Goal: Book appointment/travel/reservation

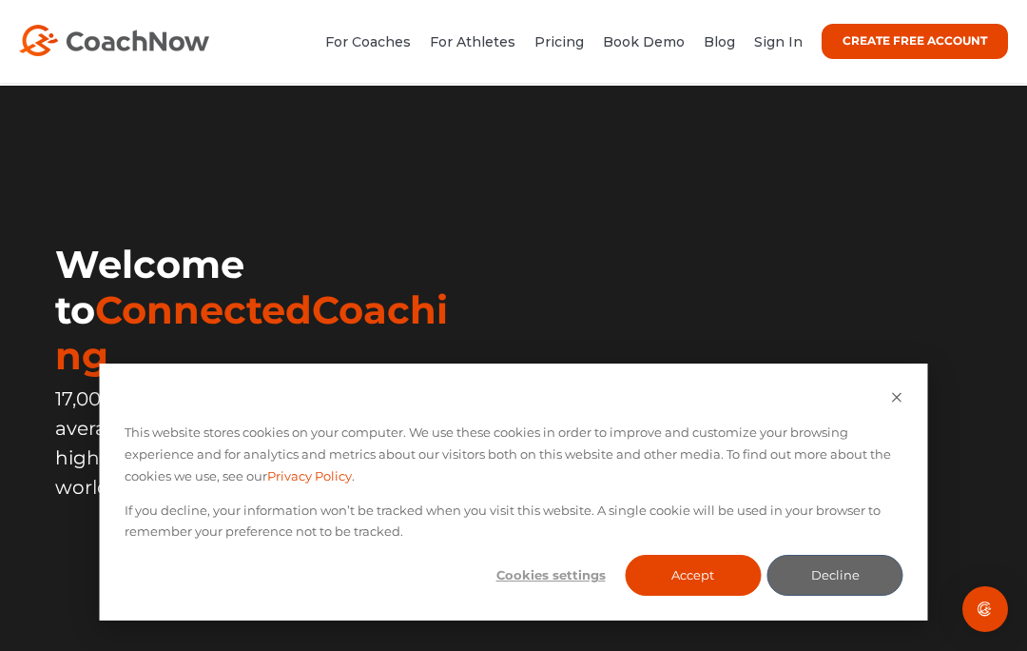
click at [781, 45] on link "Sign In" at bounding box center [778, 41] width 49 height 17
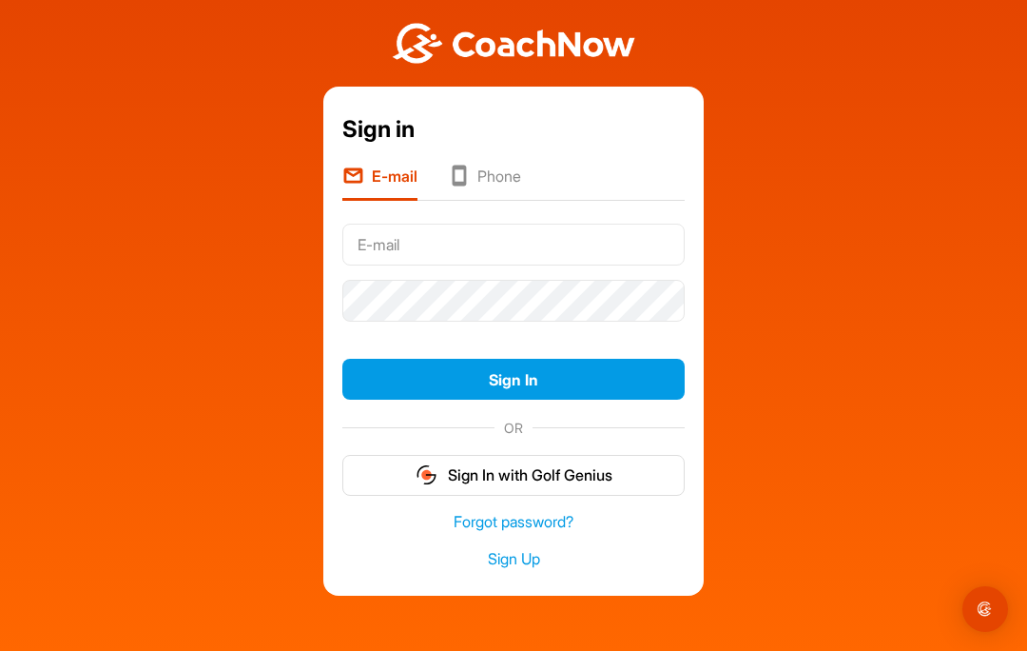
click at [621, 246] on input "text" at bounding box center [513, 245] width 342 height 42
type input "Rmahoney@troon.com"
click at [514, 381] on button "Sign In" at bounding box center [513, 379] width 342 height 41
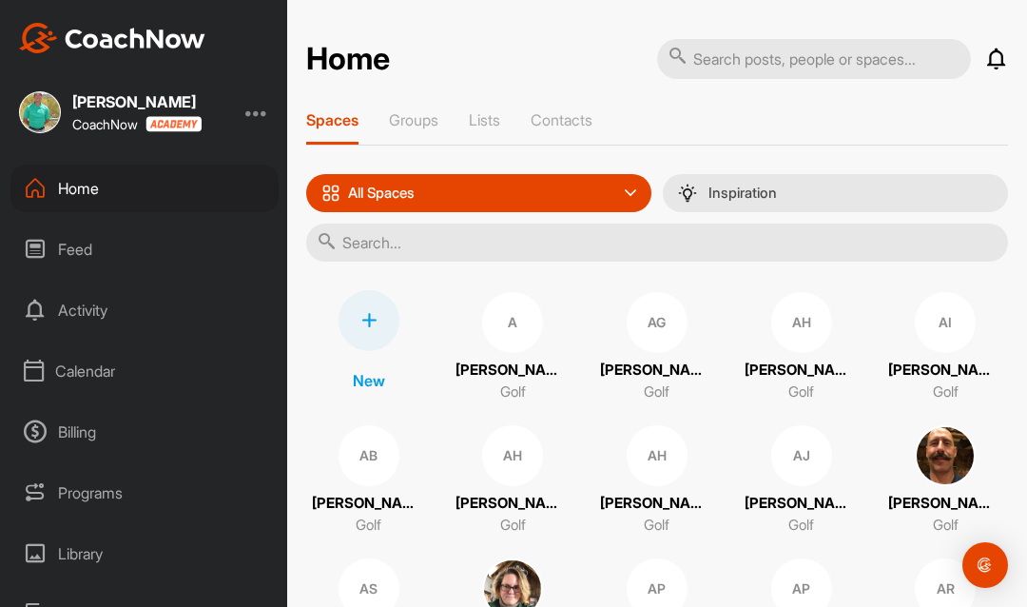
click at [71, 371] on div "Calendar" at bounding box center [144, 371] width 268 height 48
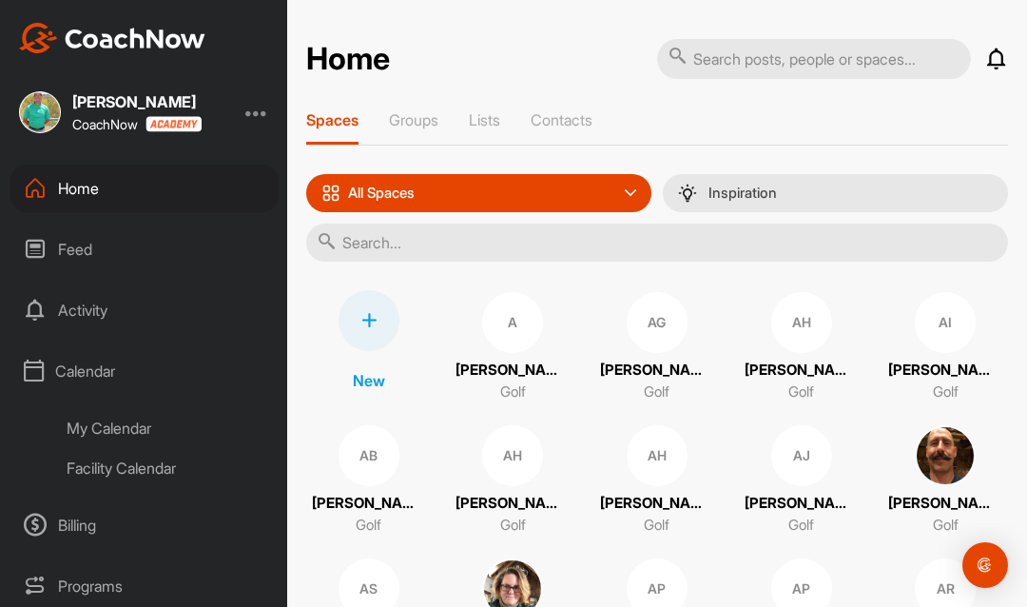
click at [117, 421] on div "My Calendar" at bounding box center [165, 428] width 225 height 40
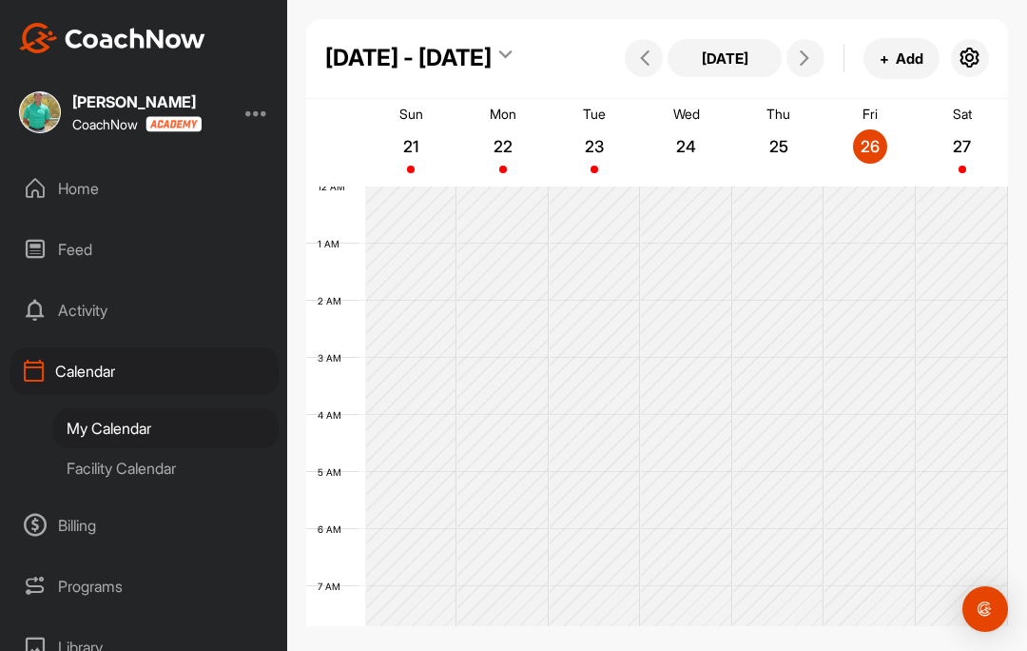
scroll to position [329, 0]
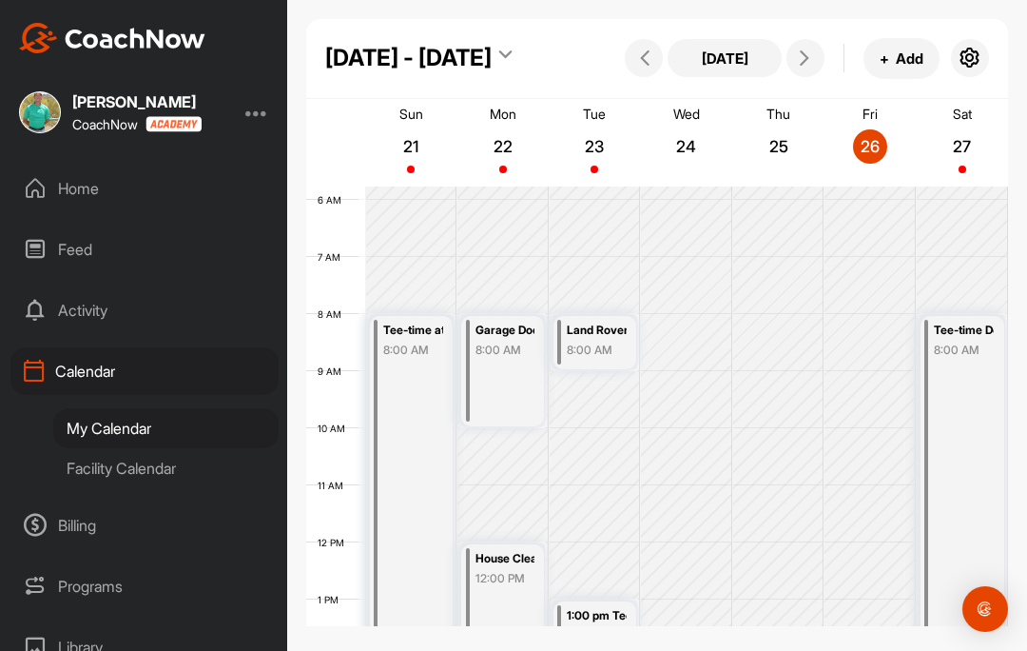
click at [825, 48] on div "[DATE] + Add" at bounding box center [804, 58] width 369 height 41
click at [802, 56] on icon at bounding box center [804, 57] width 15 height 15
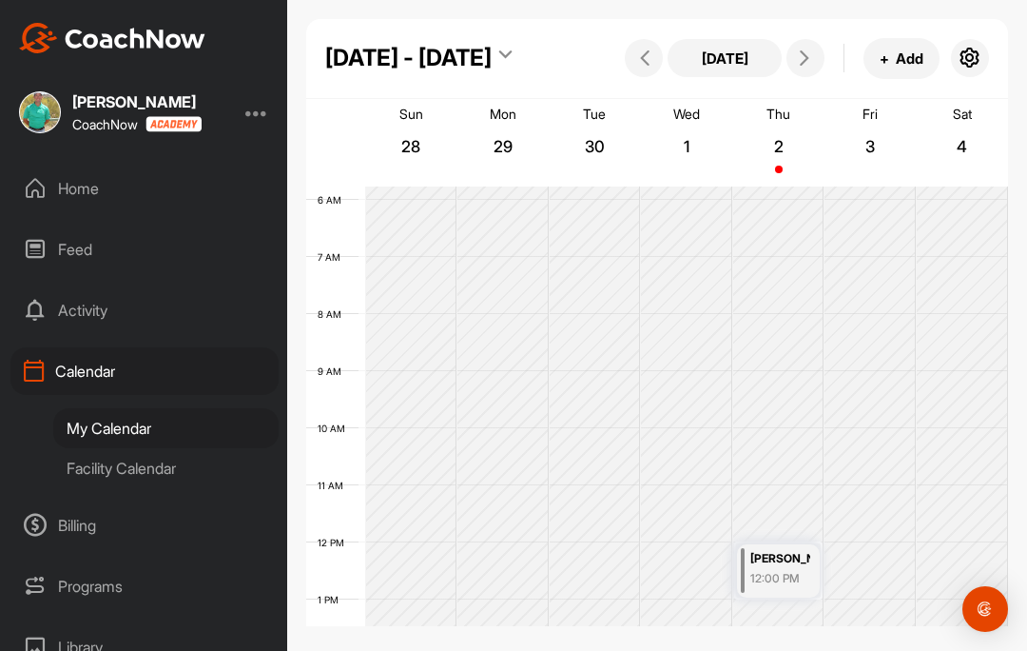
scroll to position [2, 0]
click at [805, 53] on icon at bounding box center [804, 57] width 15 height 15
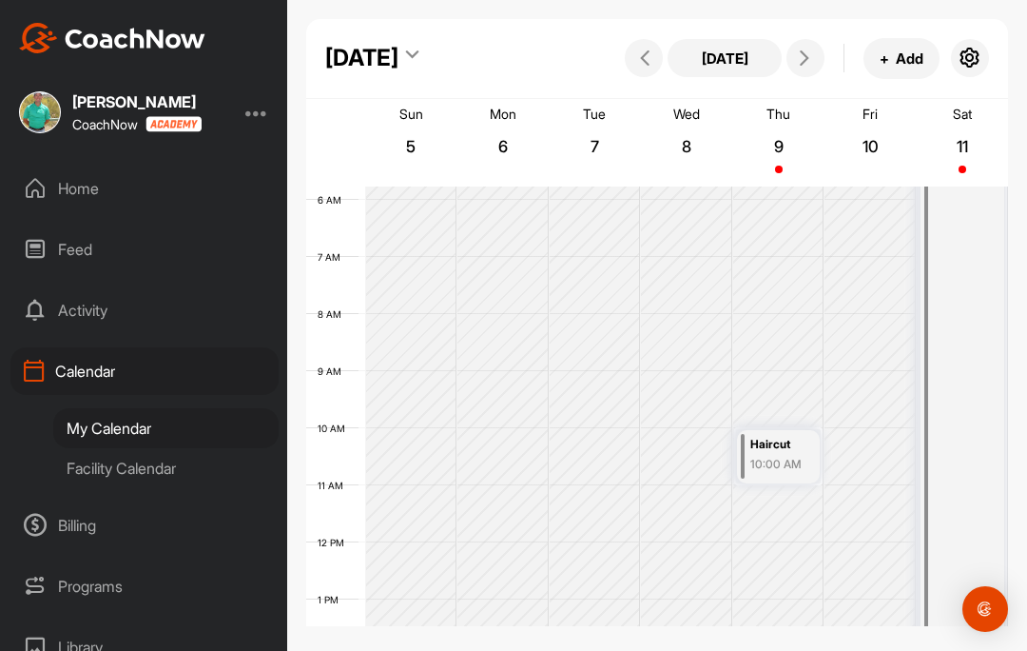
click at [793, 50] on button at bounding box center [806, 58] width 38 height 38
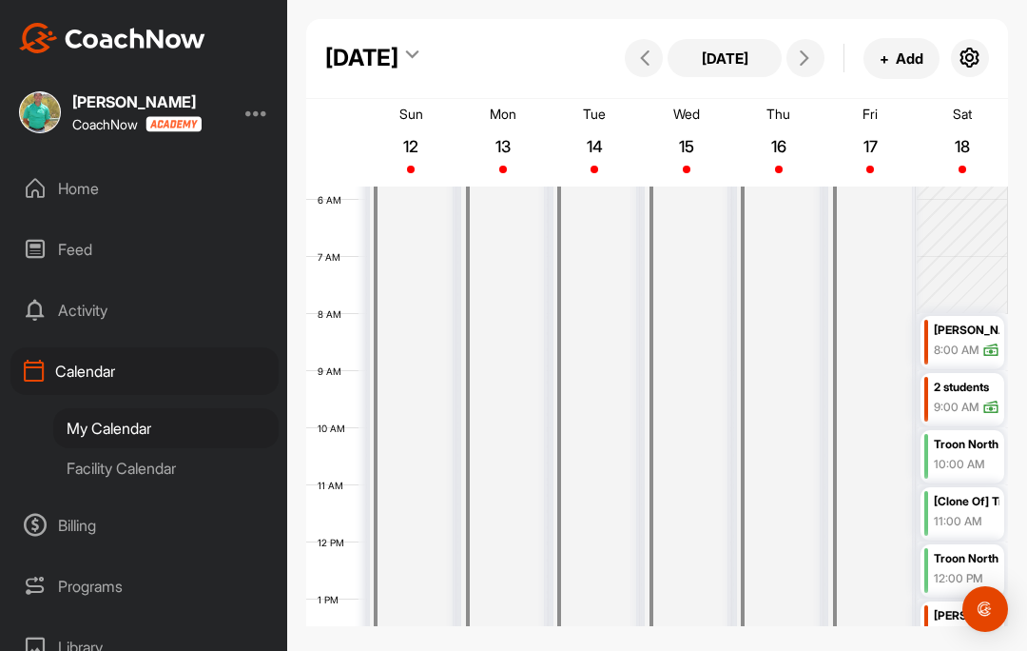
click at [956, 153] on p "18" at bounding box center [962, 146] width 34 height 19
click at [802, 62] on icon at bounding box center [804, 57] width 15 height 15
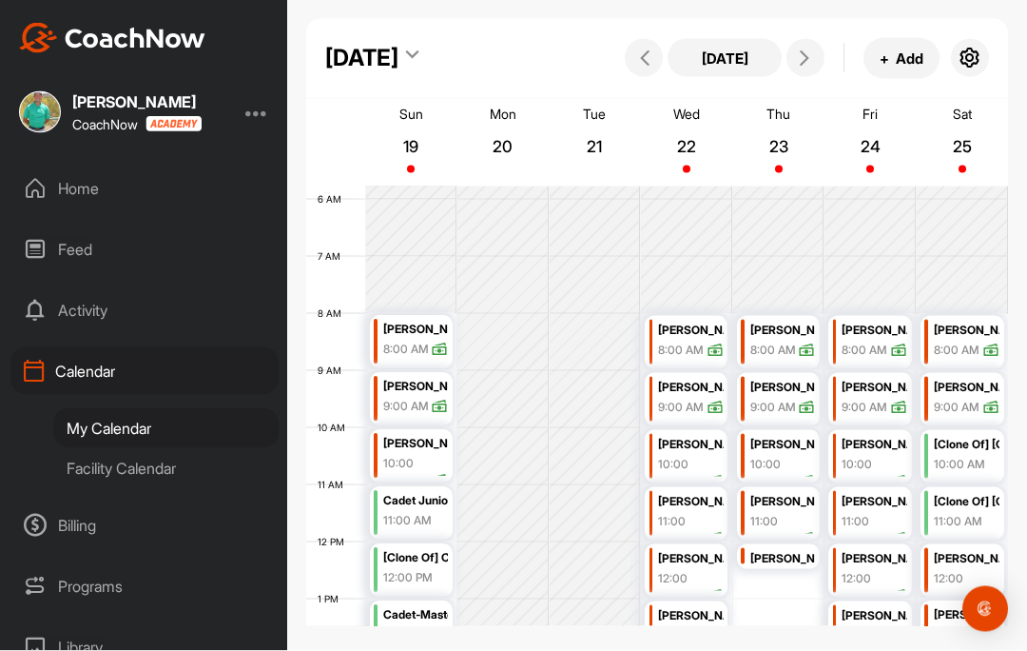
scroll to position [32, 0]
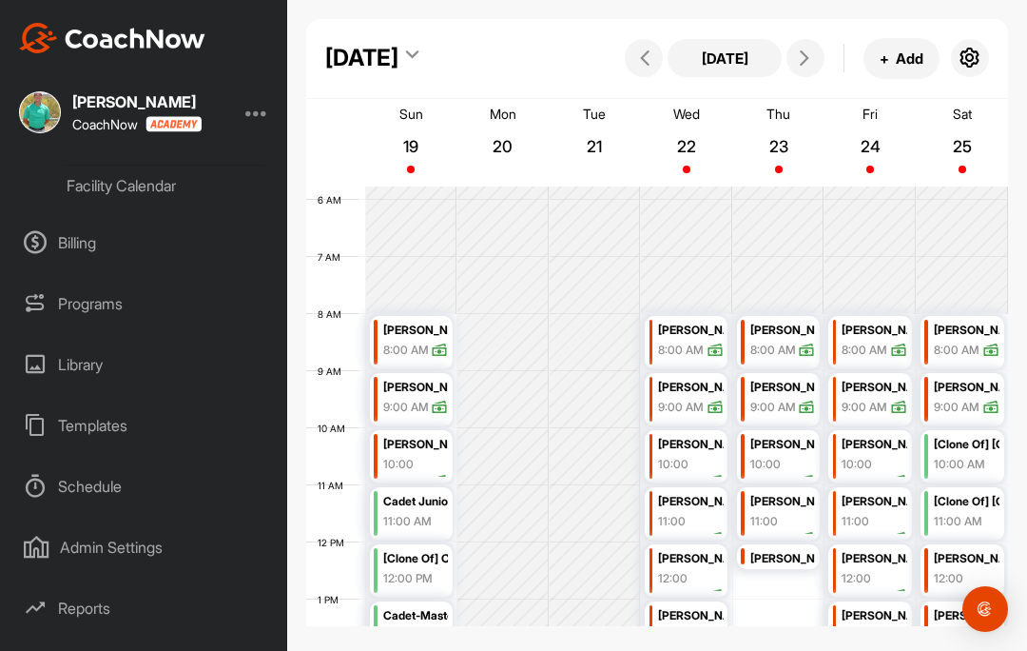
click at [205, 113] on div "[PERSON_NAME] CoachNow Home Feed Activity Calendar My Calendar Facility Calenda…" at bounding box center [143, 325] width 287 height 651
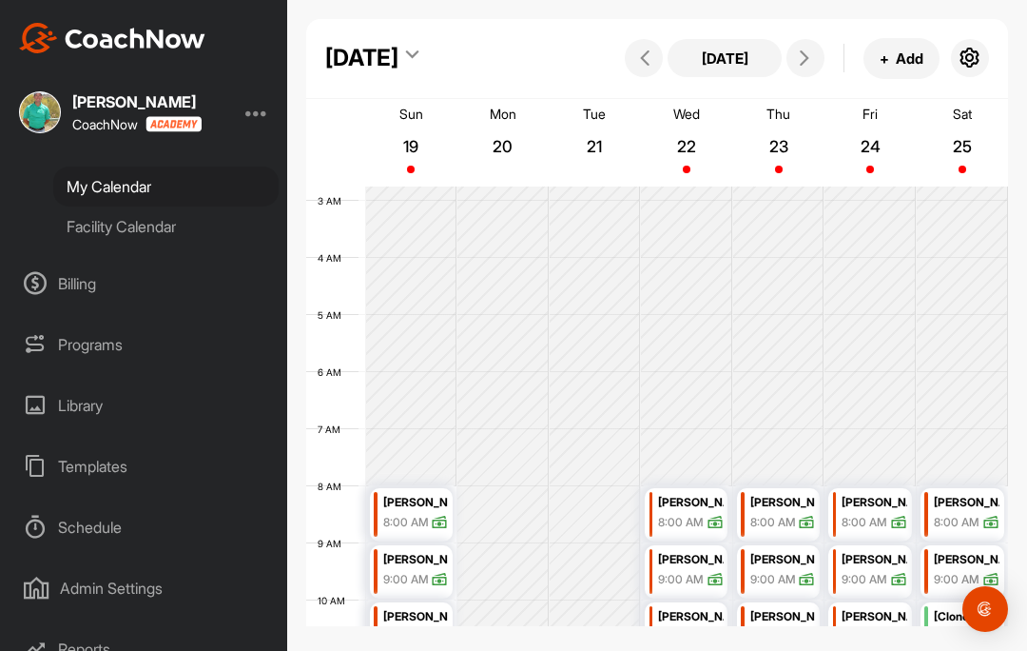
scroll to position [155, 0]
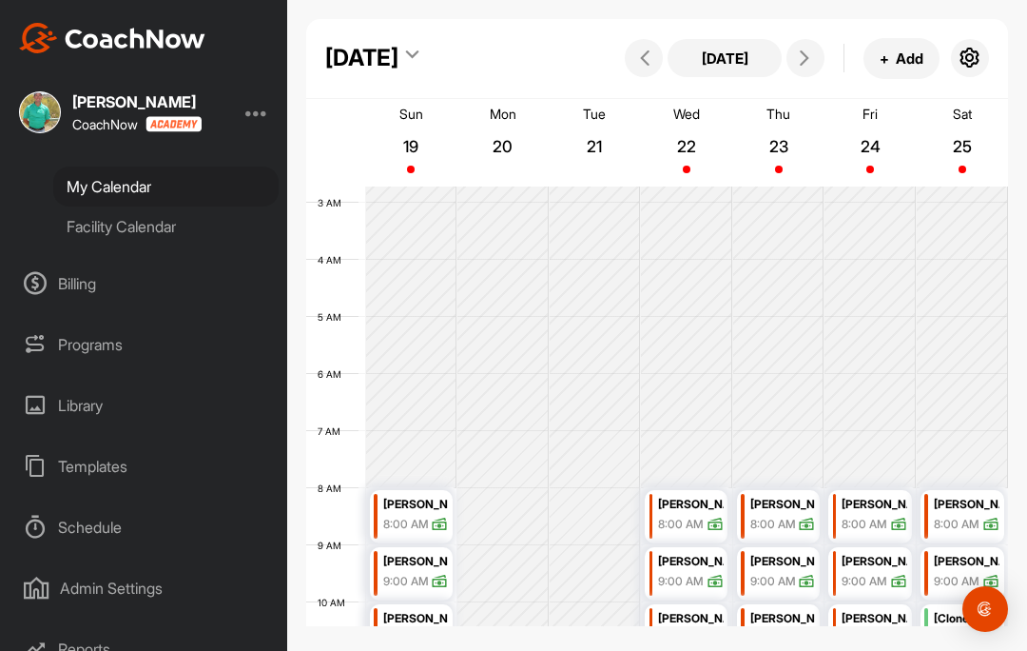
click at [813, 50] on span at bounding box center [805, 57] width 23 height 15
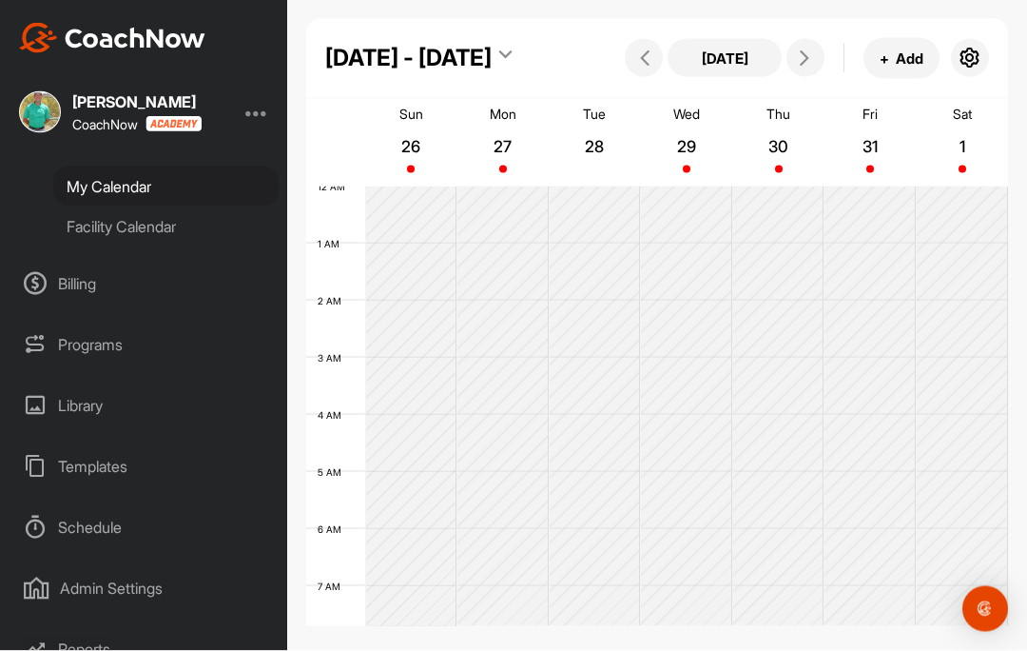
scroll to position [0, 0]
click at [807, 55] on icon at bounding box center [804, 57] width 15 height 15
click at [807, 58] on icon at bounding box center [804, 57] width 15 height 15
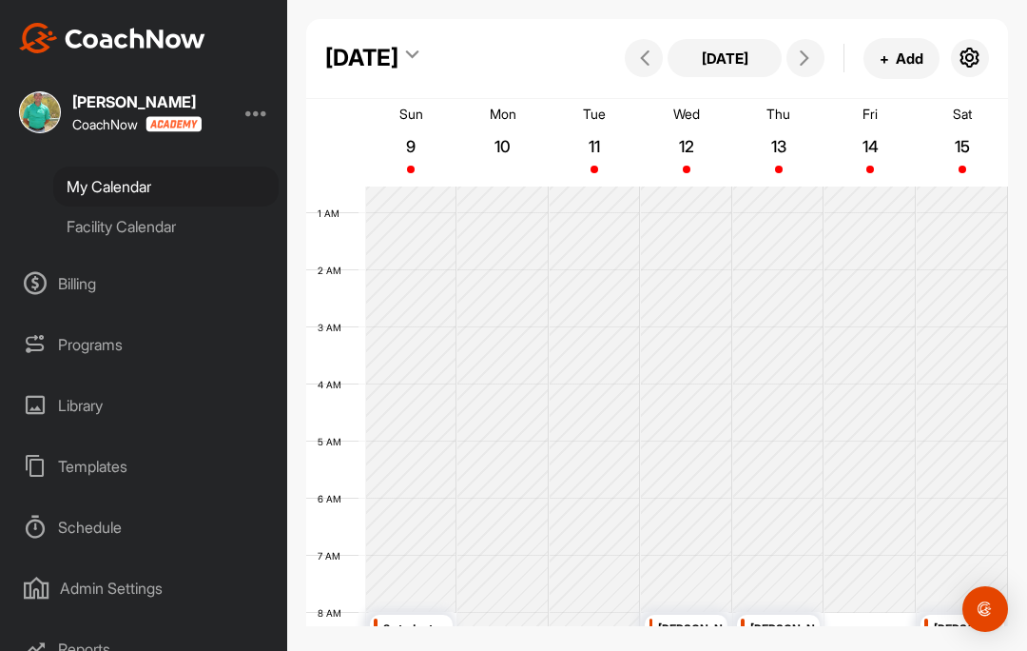
scroll to position [3, 0]
click at [791, 62] on button at bounding box center [806, 58] width 38 height 38
